Goal: Navigation & Orientation: Find specific page/section

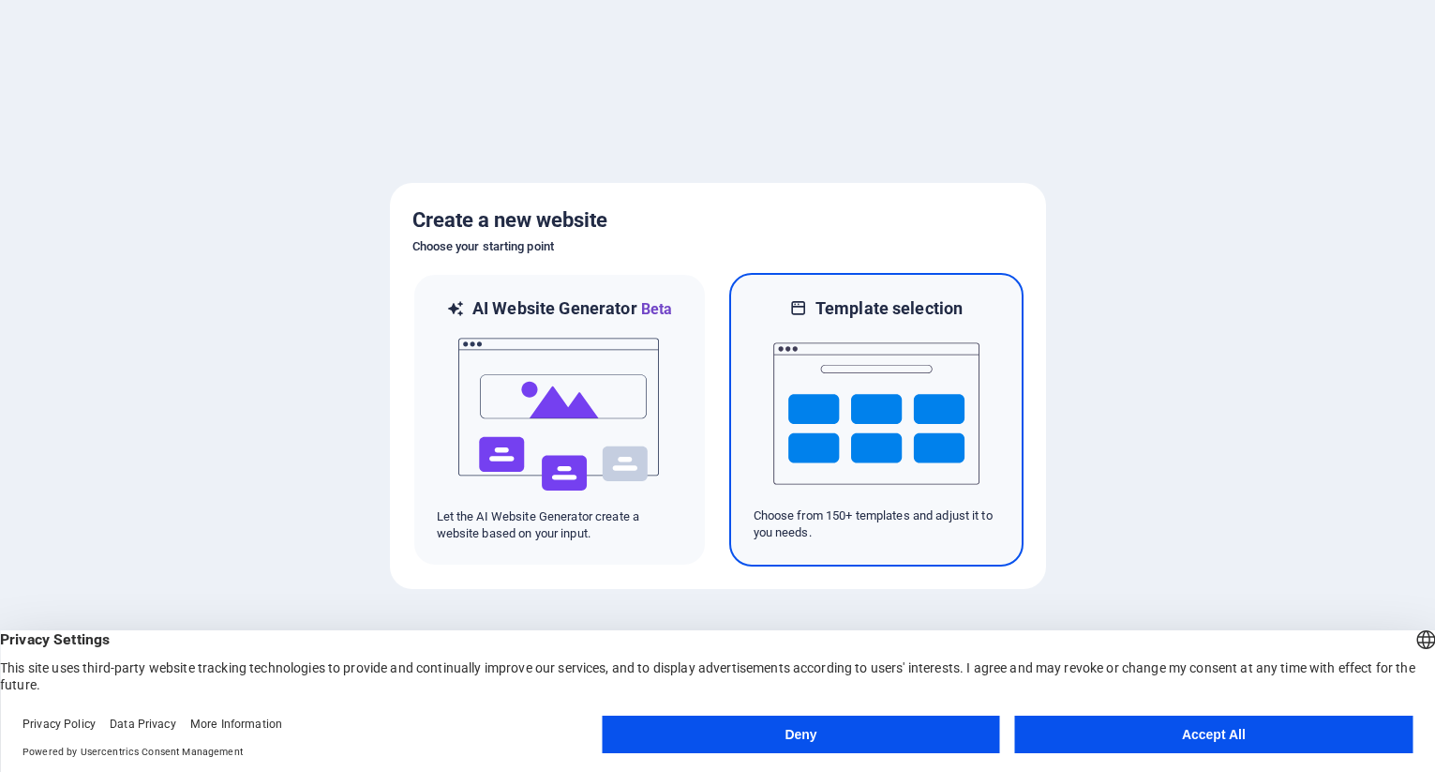
click at [911, 411] on img at bounding box center [876, 414] width 206 height 188
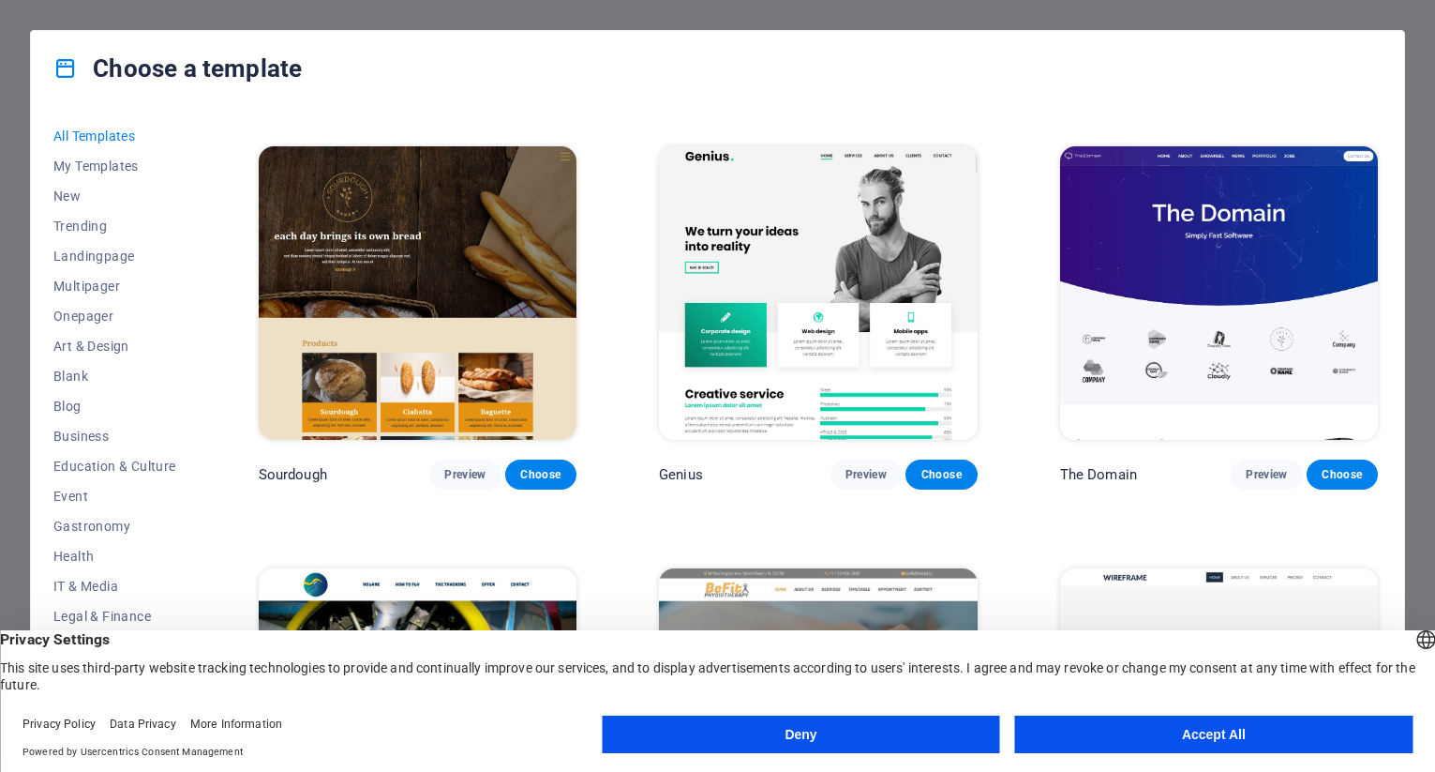
scroll to position [10126, 0]
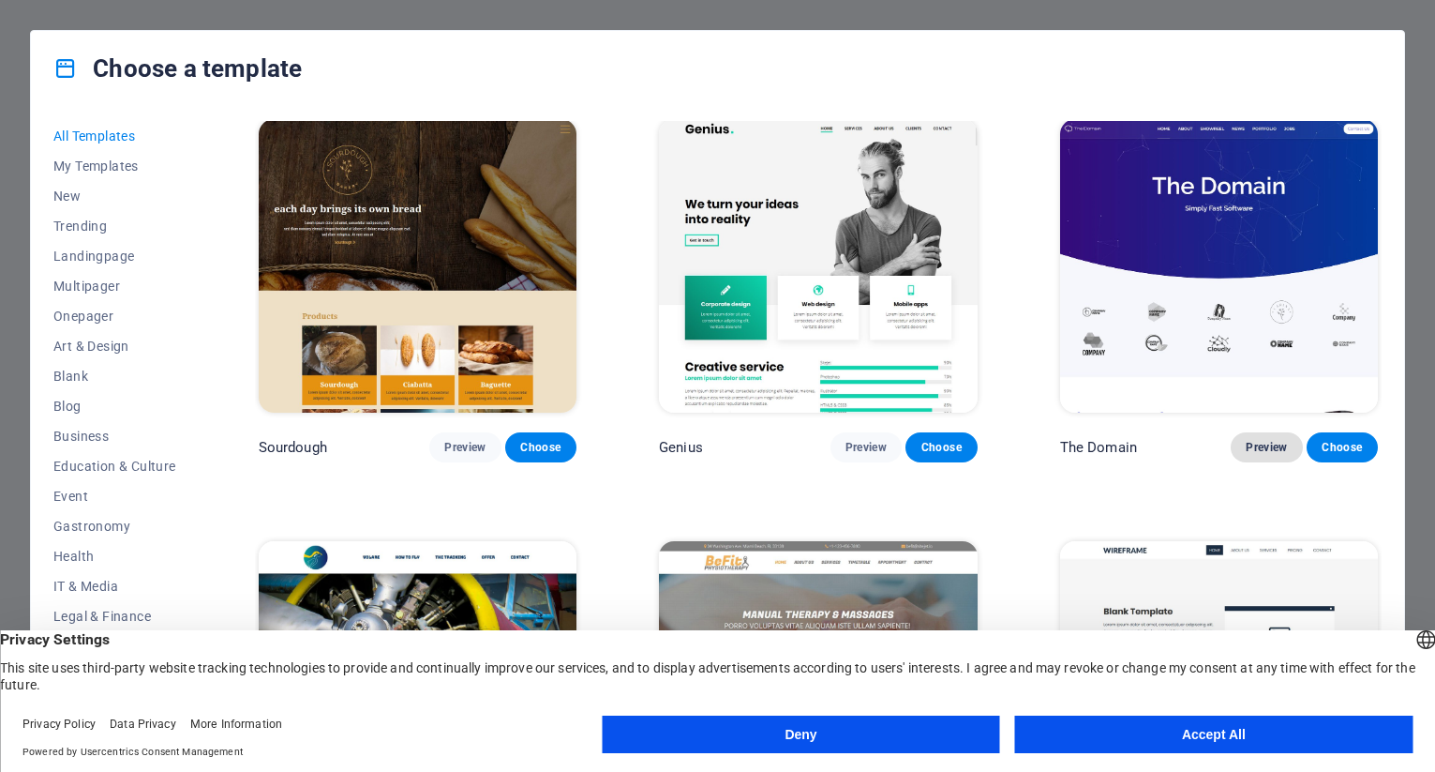
click at [1246, 440] on span "Preview" at bounding box center [1266, 447] width 41 height 15
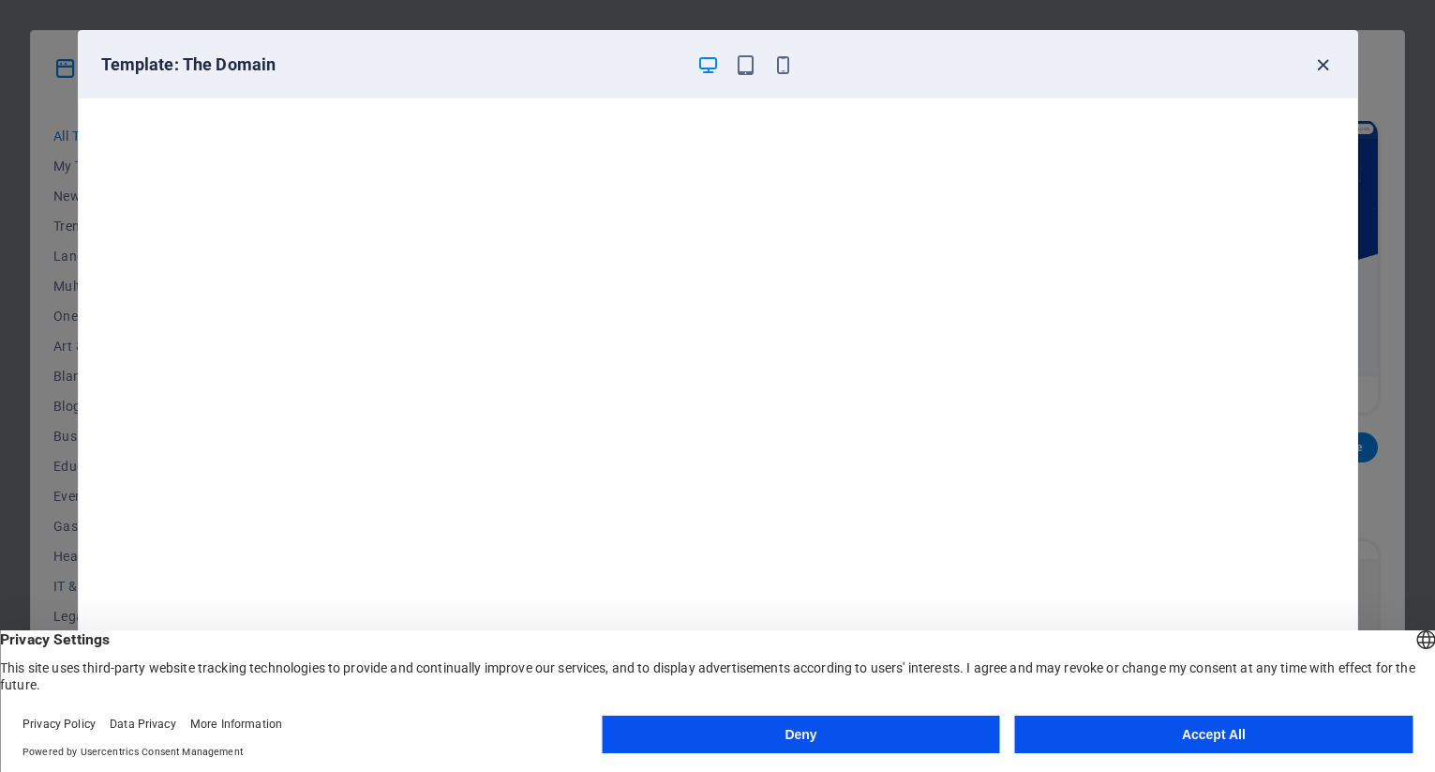
click at [1318, 64] on icon "button" at bounding box center [1324, 65] width 22 height 22
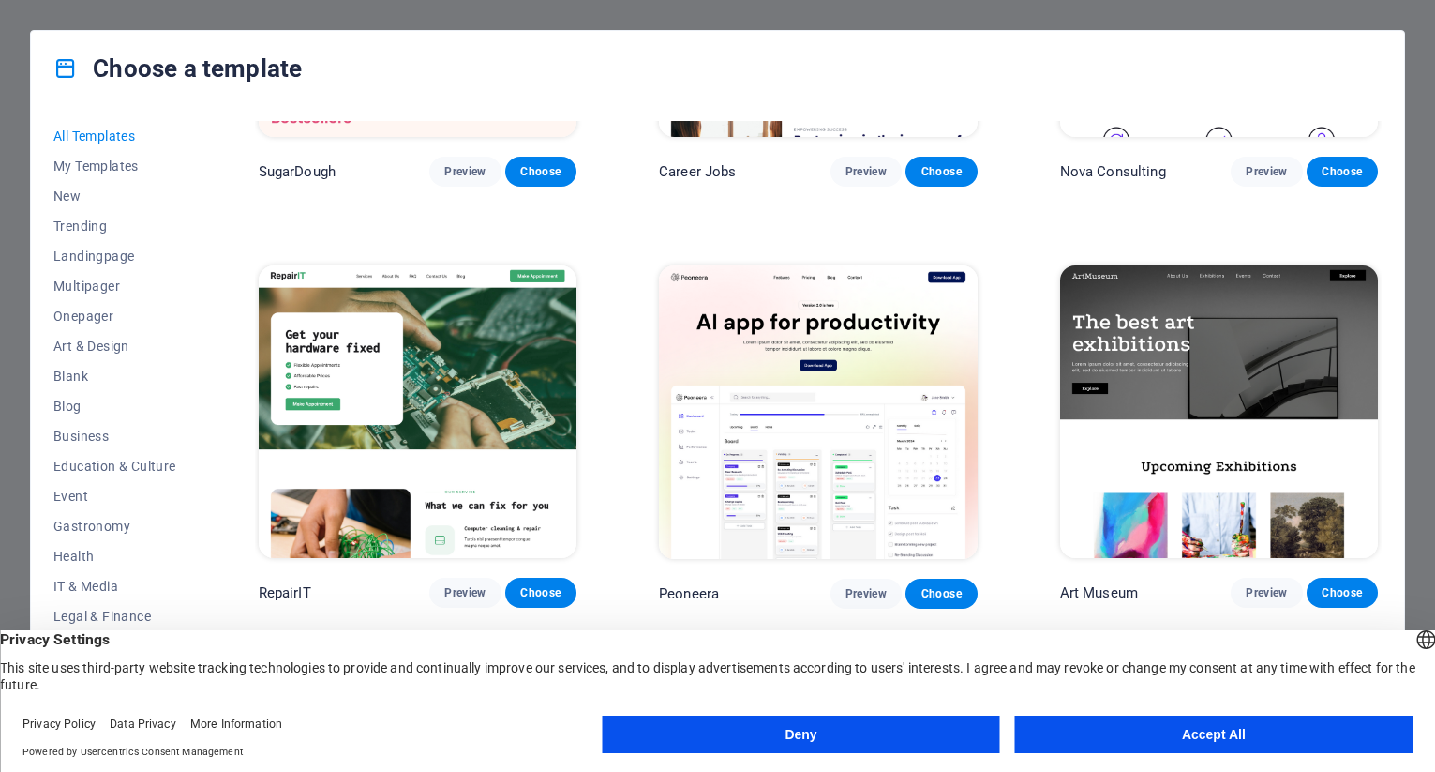
scroll to position [0, 0]
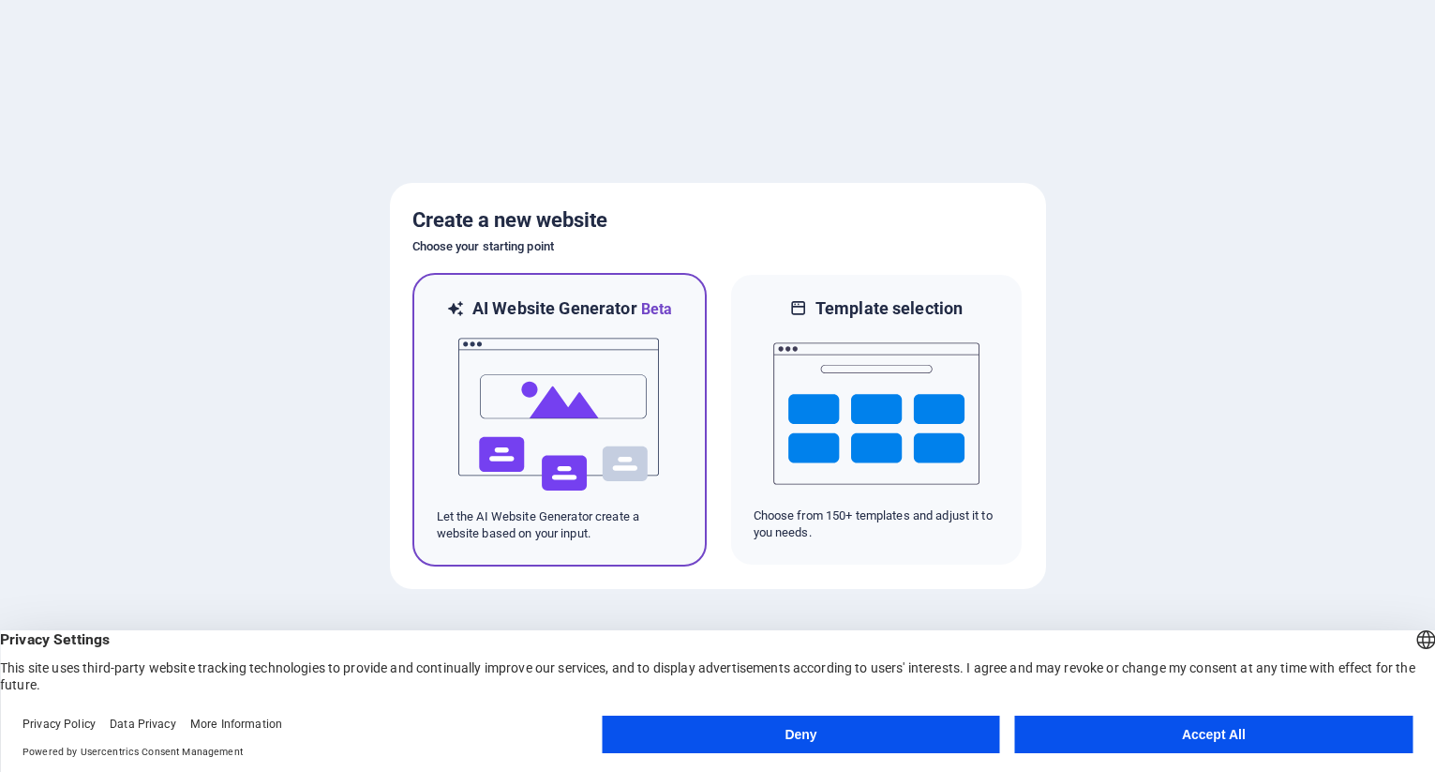
click at [549, 399] on img at bounding box center [560, 415] width 206 height 188
